Goal: Manage account settings

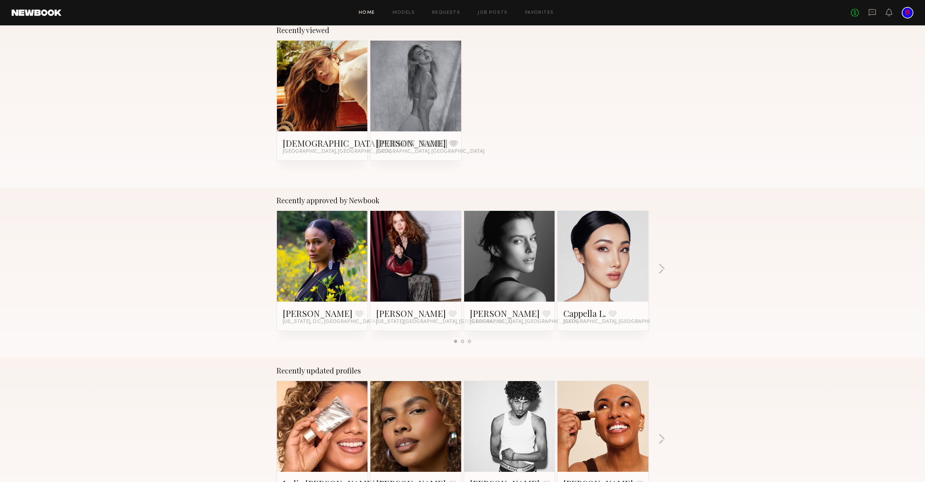
scroll to position [205, 0]
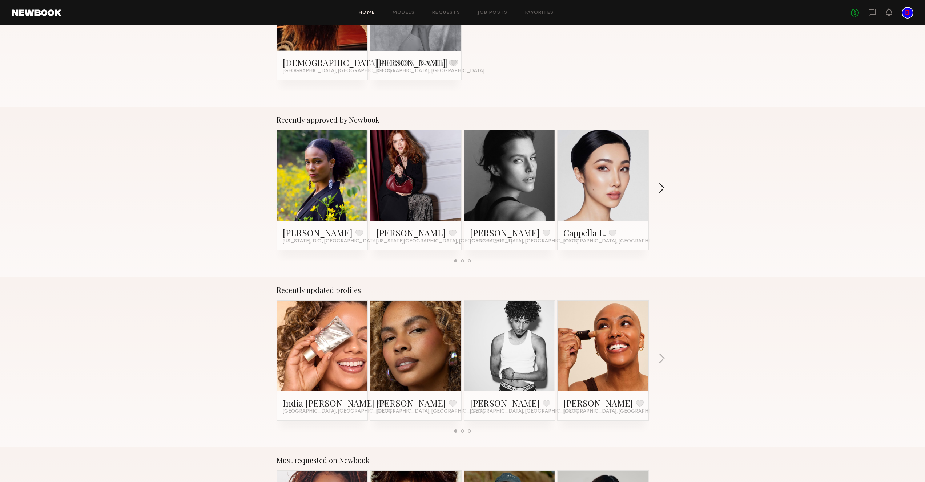
click at [659, 189] on button "button" at bounding box center [661, 189] width 7 height 12
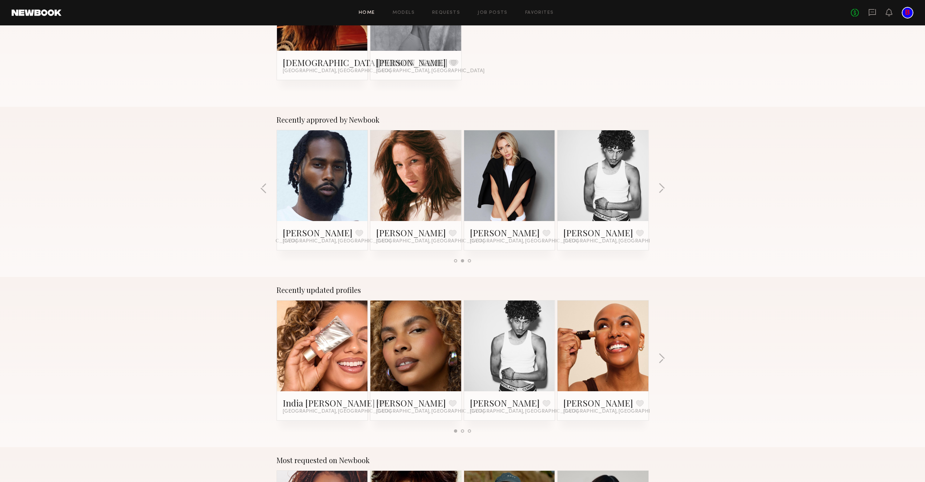
scroll to position [0, 0]
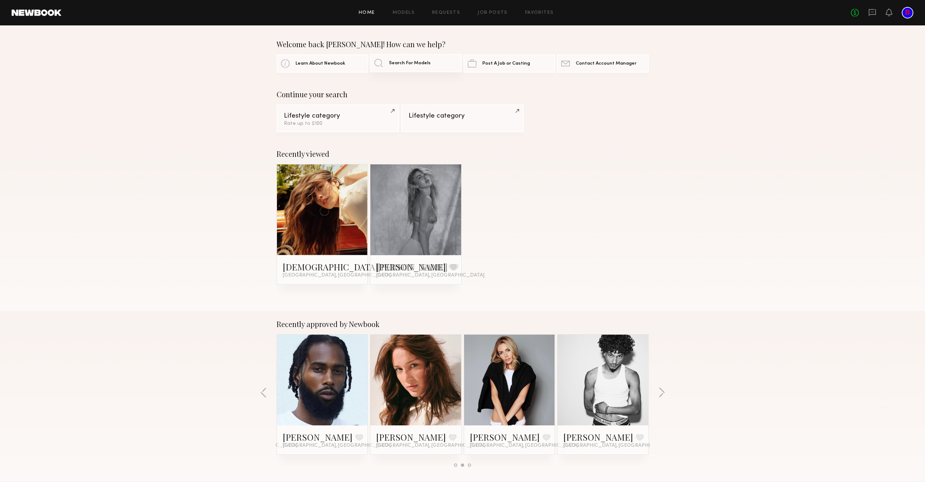
click at [416, 62] on span "Search For Models" at bounding box center [410, 63] width 42 height 5
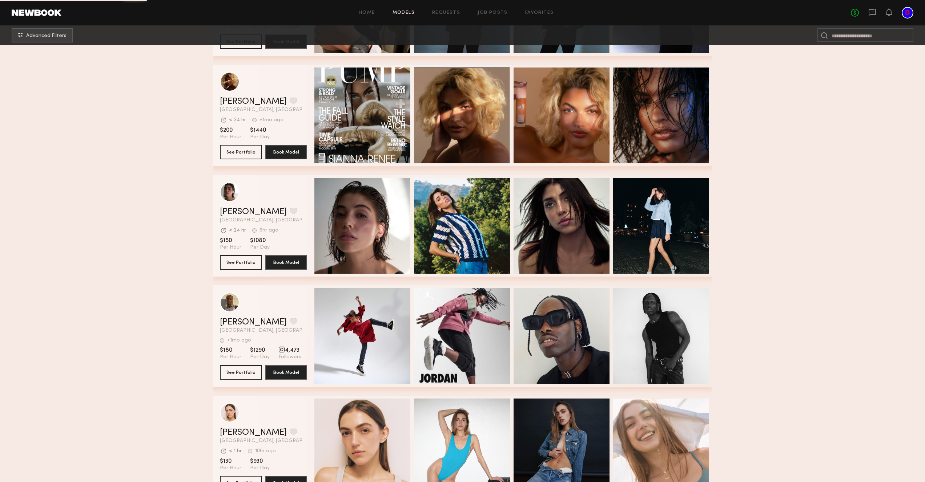
scroll to position [1025, 0]
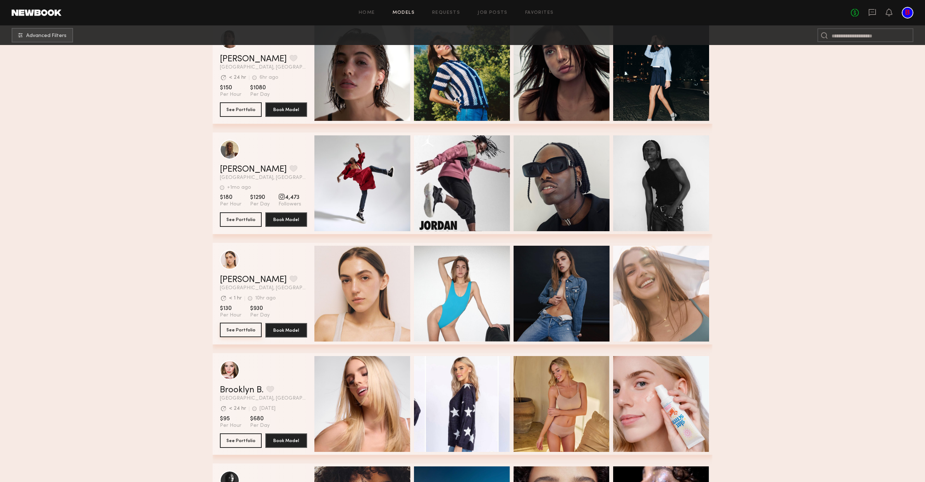
click at [239, 332] on button "See Portfolio" at bounding box center [241, 330] width 42 height 15
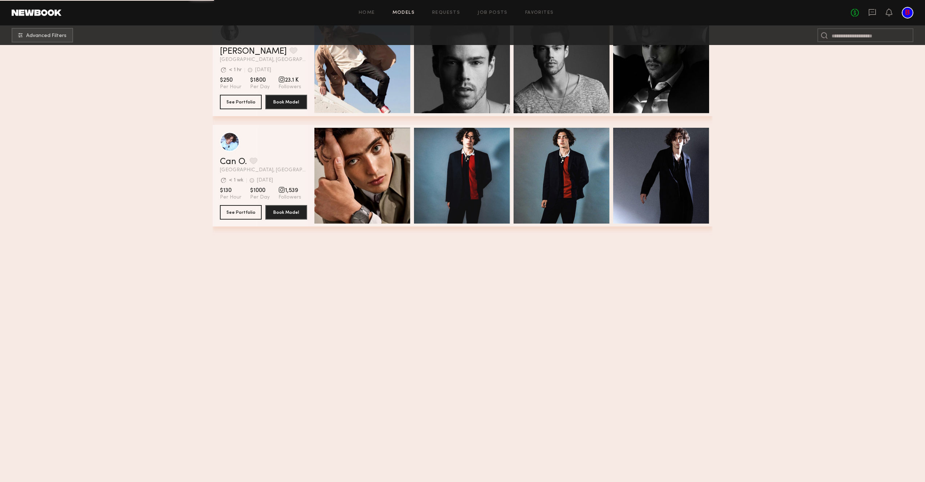
scroll to position [0, 0]
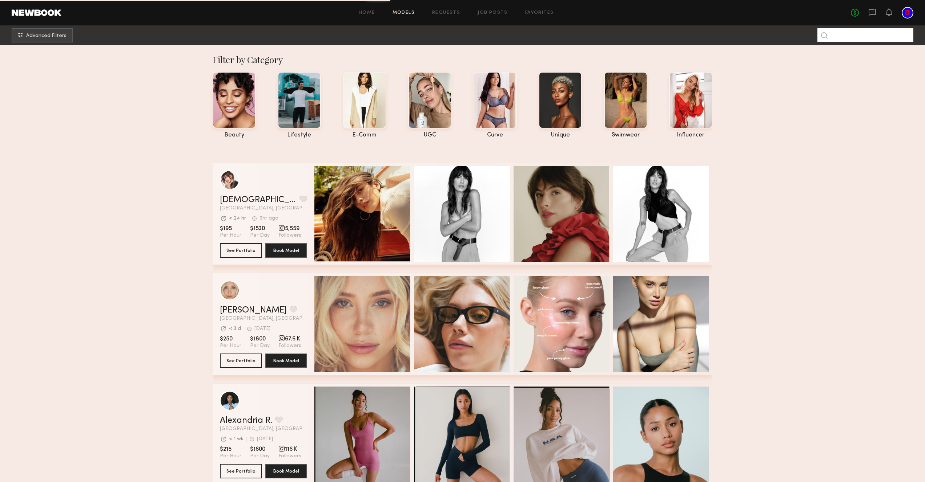
click at [859, 35] on input at bounding box center [865, 35] width 96 height 14
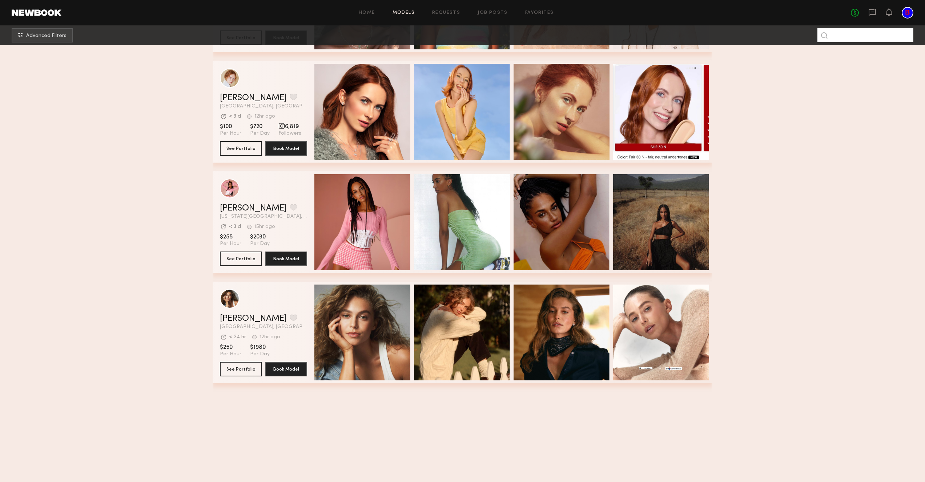
scroll to position [2396, 0]
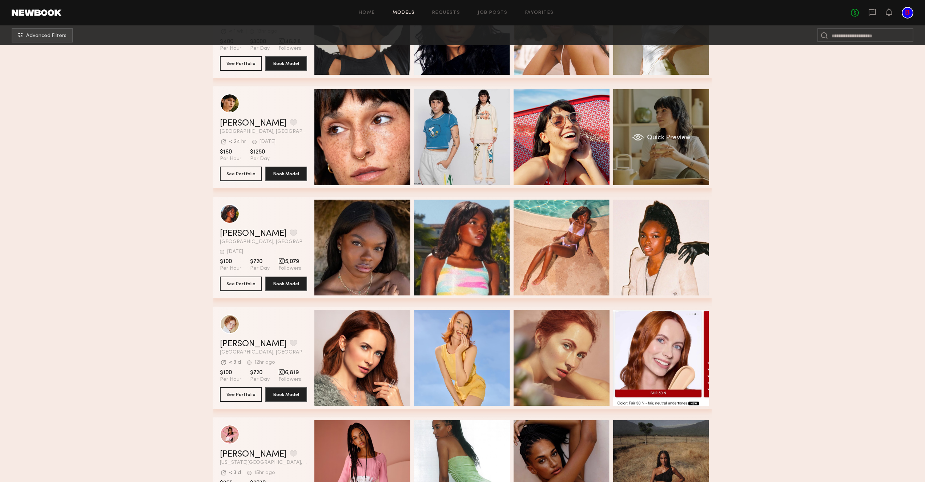
click at [658, 144] on div "Quick Preview" at bounding box center [661, 137] width 96 height 96
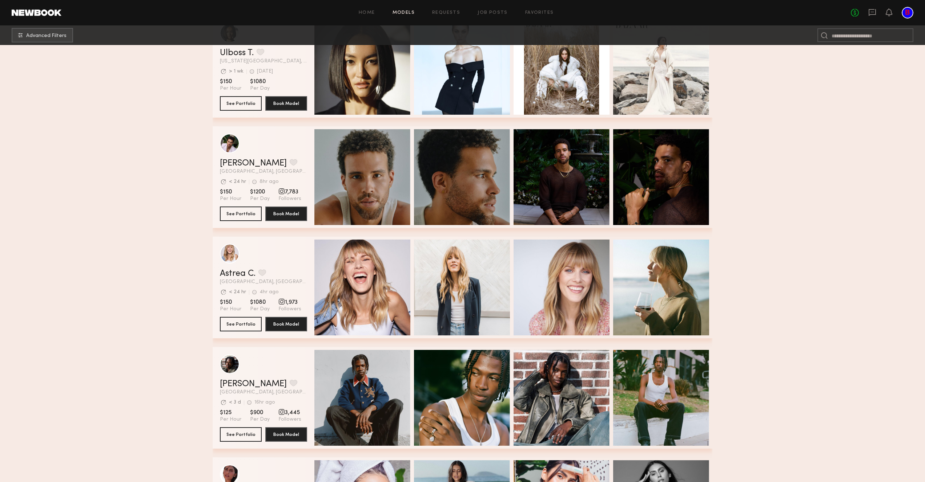
scroll to position [4438, 0]
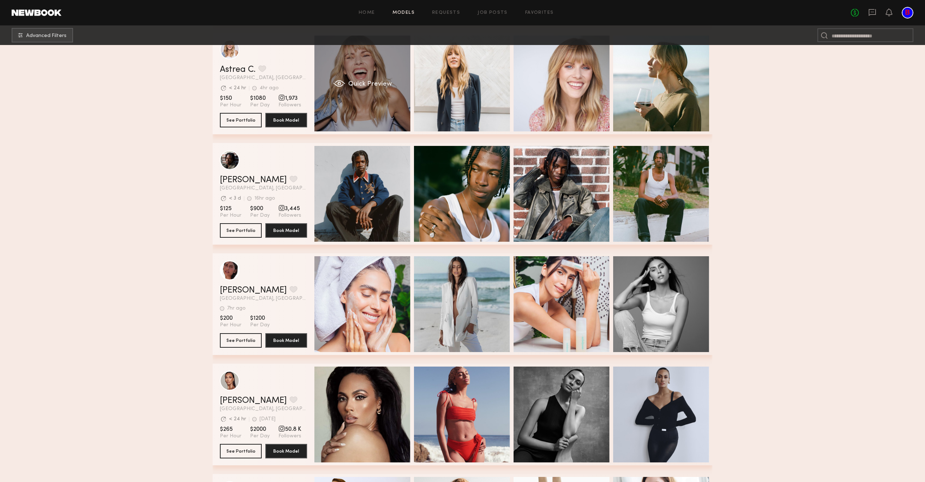
click at [366, 72] on div "Quick Preview" at bounding box center [362, 84] width 96 height 96
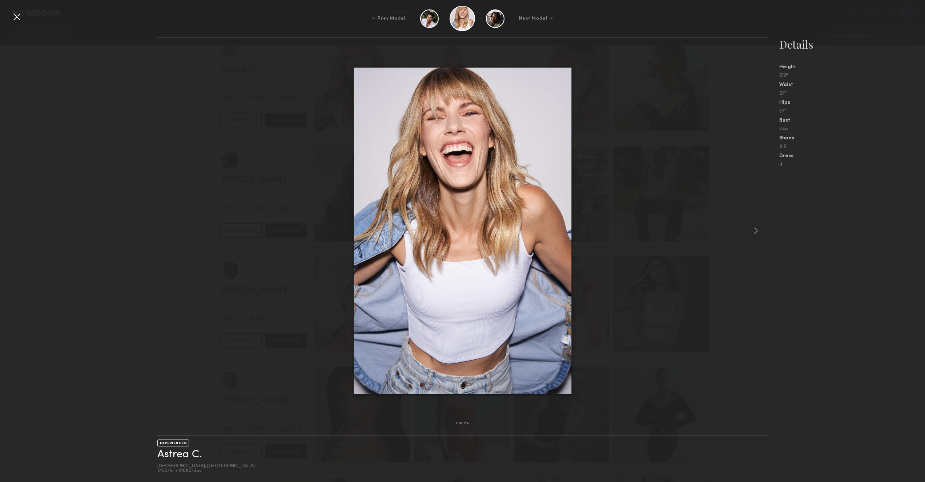
scroll to position [4689, 0]
click at [500, 155] on img at bounding box center [463, 231] width 218 height 327
click at [719, 169] on div at bounding box center [462, 230] width 610 height 363
click at [761, 230] on common-icon at bounding box center [756, 231] width 12 height 12
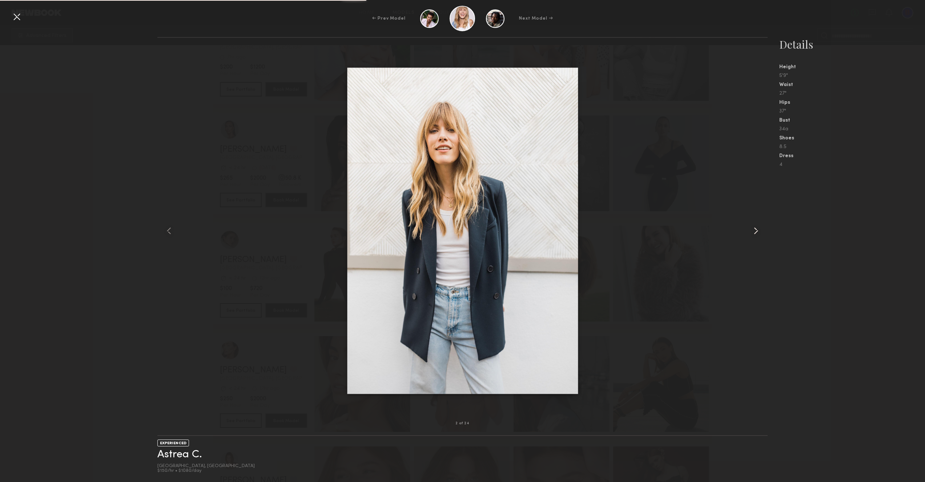
click at [759, 230] on common-icon at bounding box center [756, 231] width 12 height 12
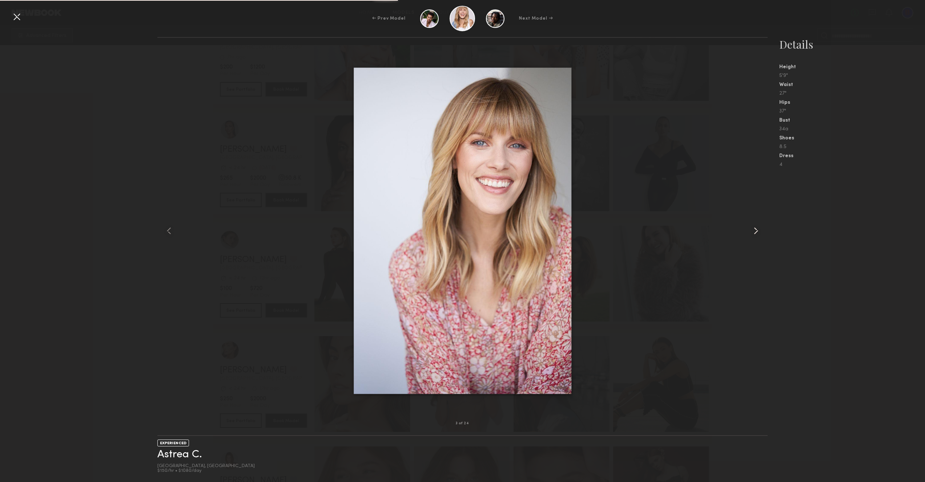
click at [759, 230] on common-icon at bounding box center [756, 231] width 12 height 12
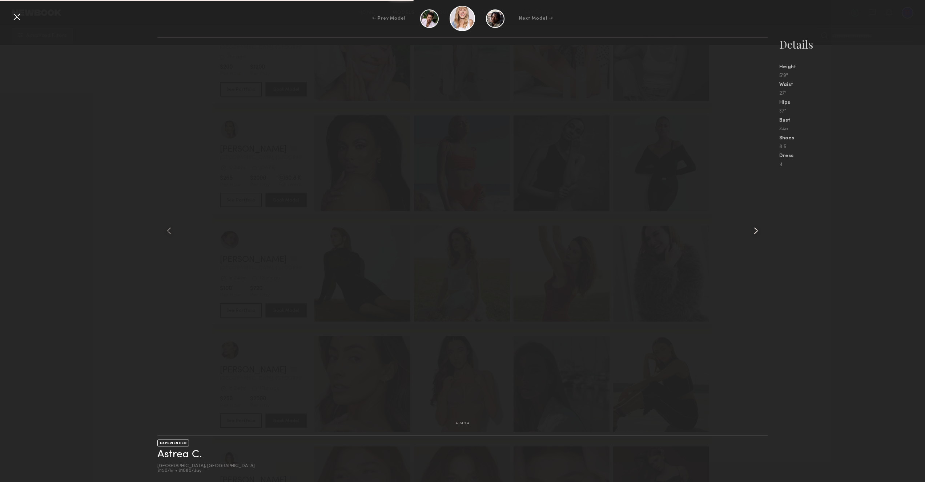
click at [759, 230] on common-icon at bounding box center [756, 231] width 12 height 12
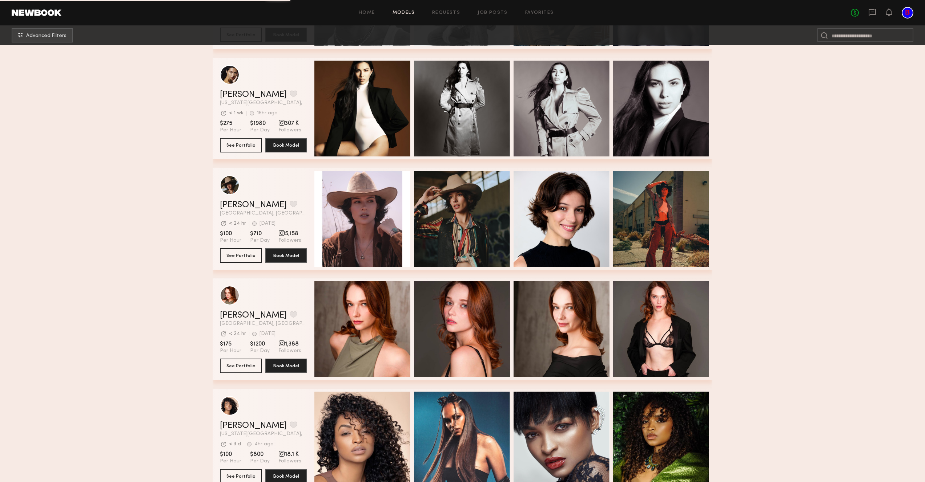
scroll to position [6326, 0]
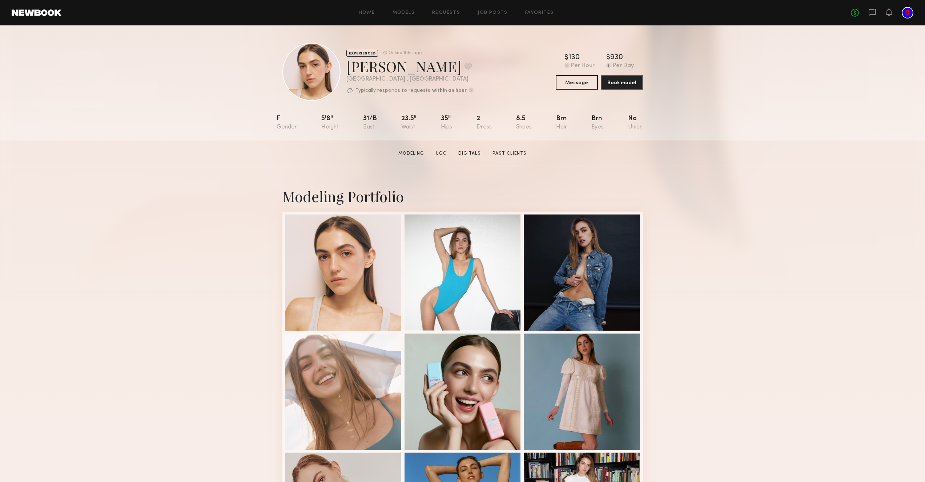
click at [47, 11] on link at bounding box center [37, 12] width 50 height 7
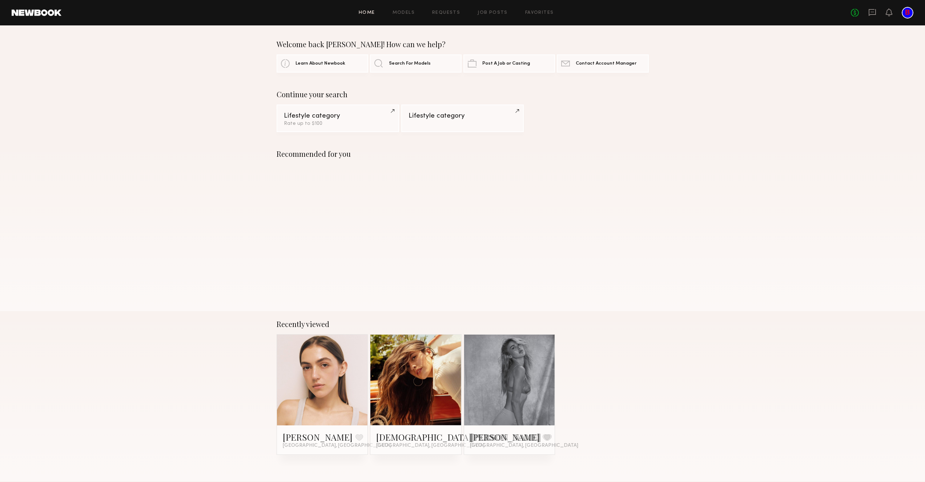
click at [905, 12] on div at bounding box center [907, 13] width 12 height 12
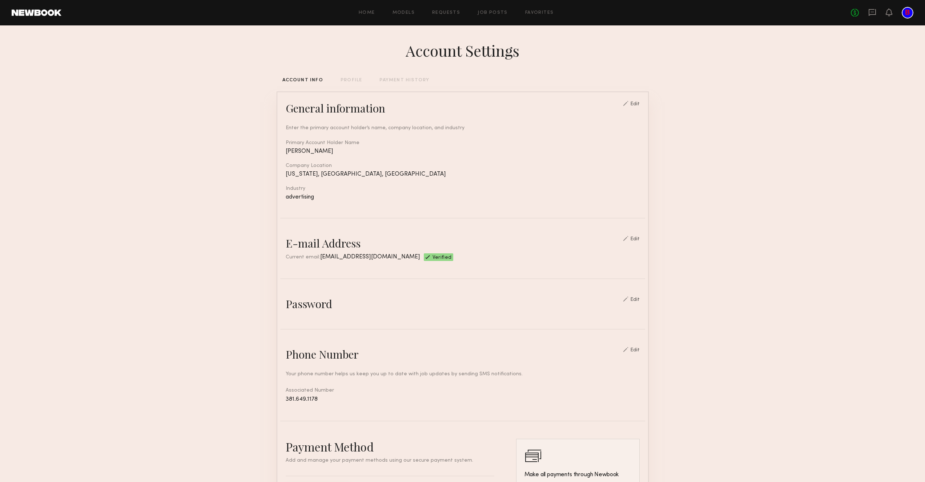
click at [342, 80] on div "PROFILE" at bounding box center [350, 80] width 21 height 5
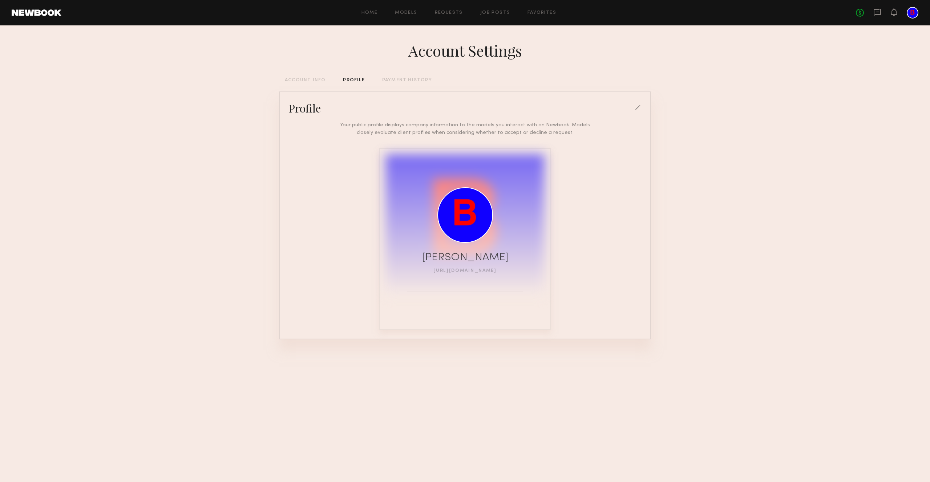
click at [464, 271] on link "[URL][DOMAIN_NAME]" at bounding box center [464, 271] width 63 height 4
